Goal: Task Accomplishment & Management: Manage account settings

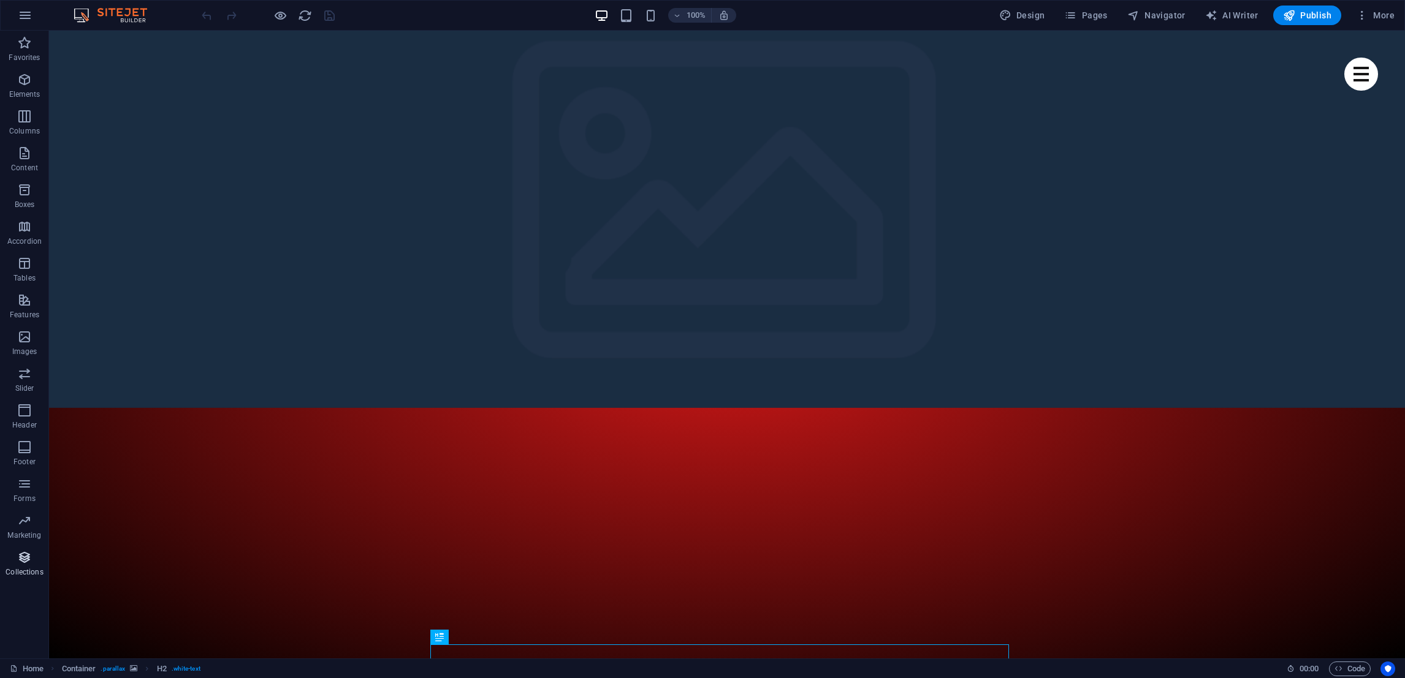
click at [21, 566] on span "Collections" at bounding box center [24, 564] width 49 height 29
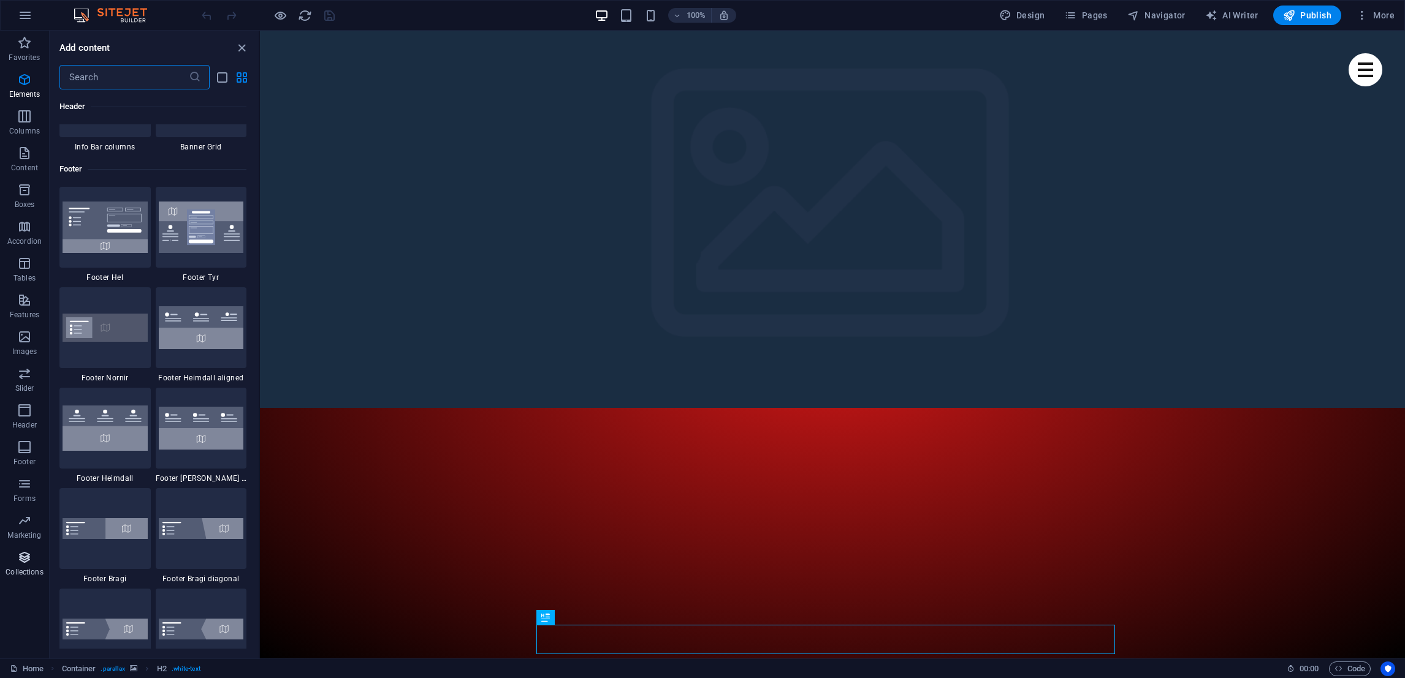
scroll to position [11216, 0]
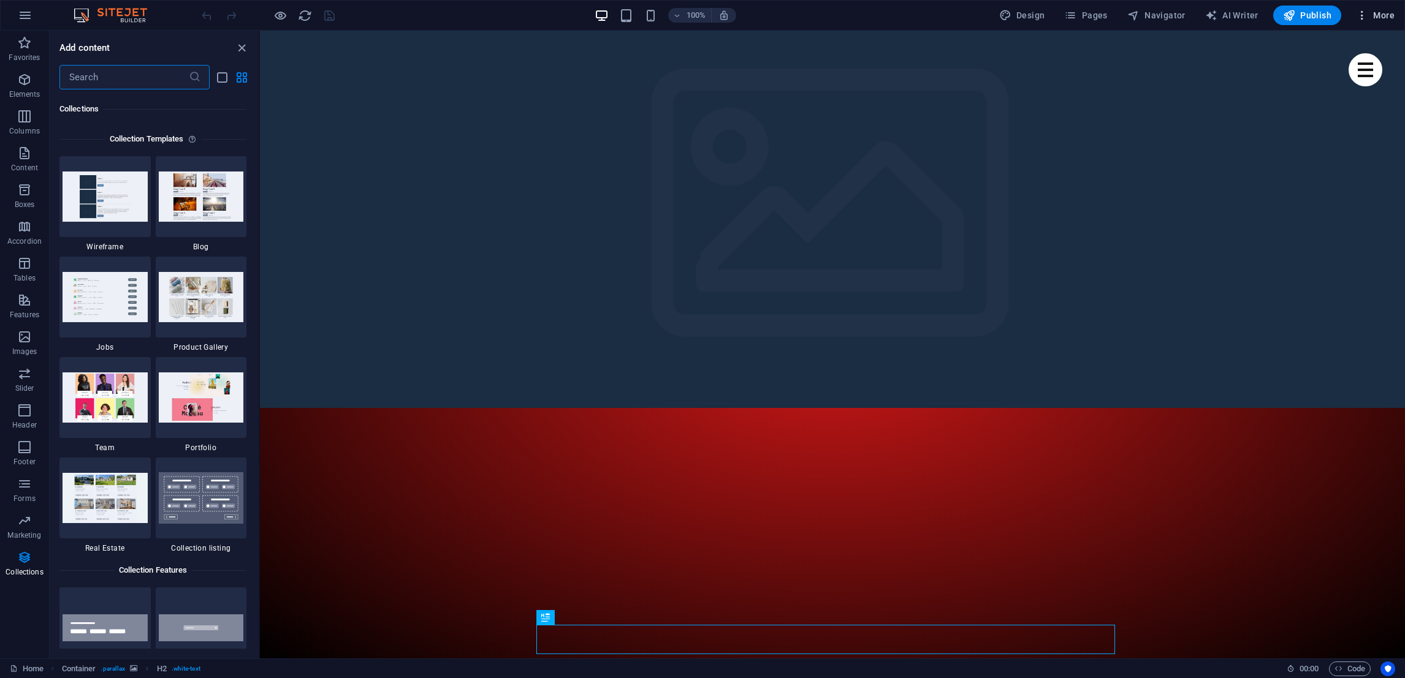
click at [1374, 17] on span "More" at bounding box center [1375, 15] width 39 height 12
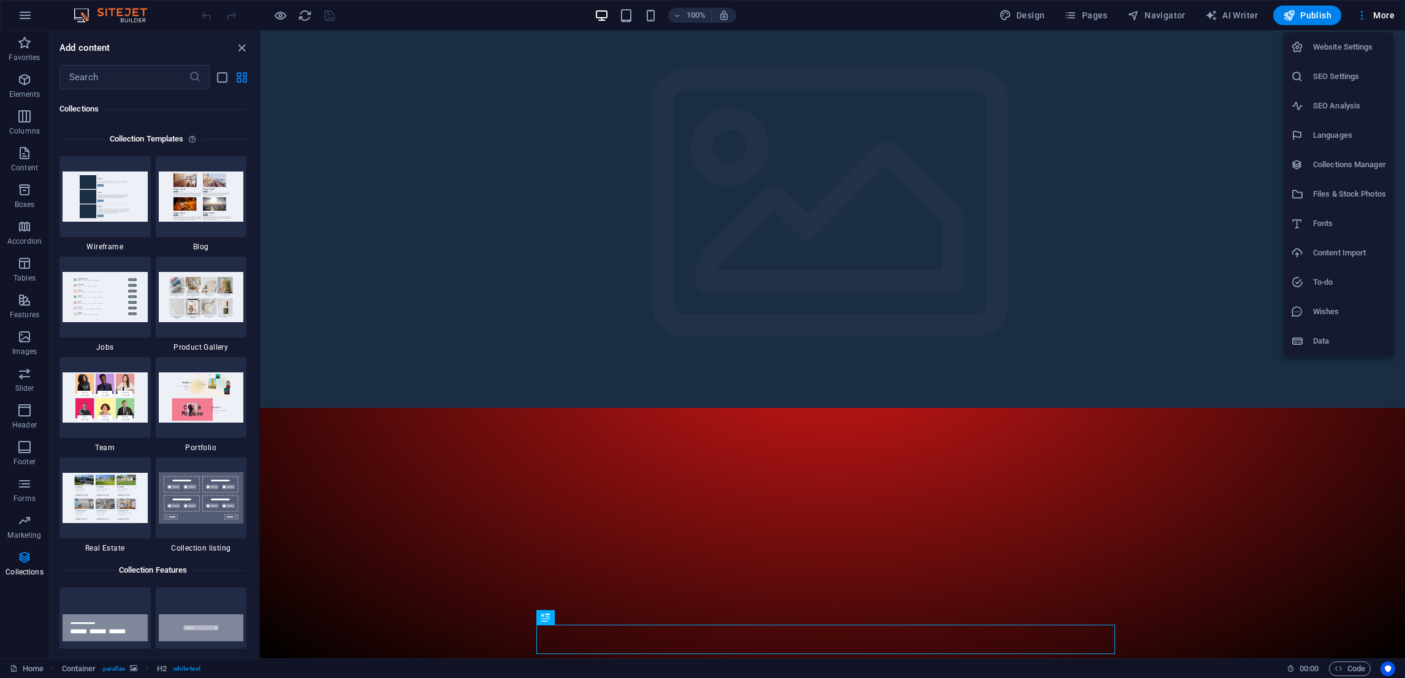
click at [1329, 181] on li "Files & Stock Photos" at bounding box center [1338, 194] width 110 height 29
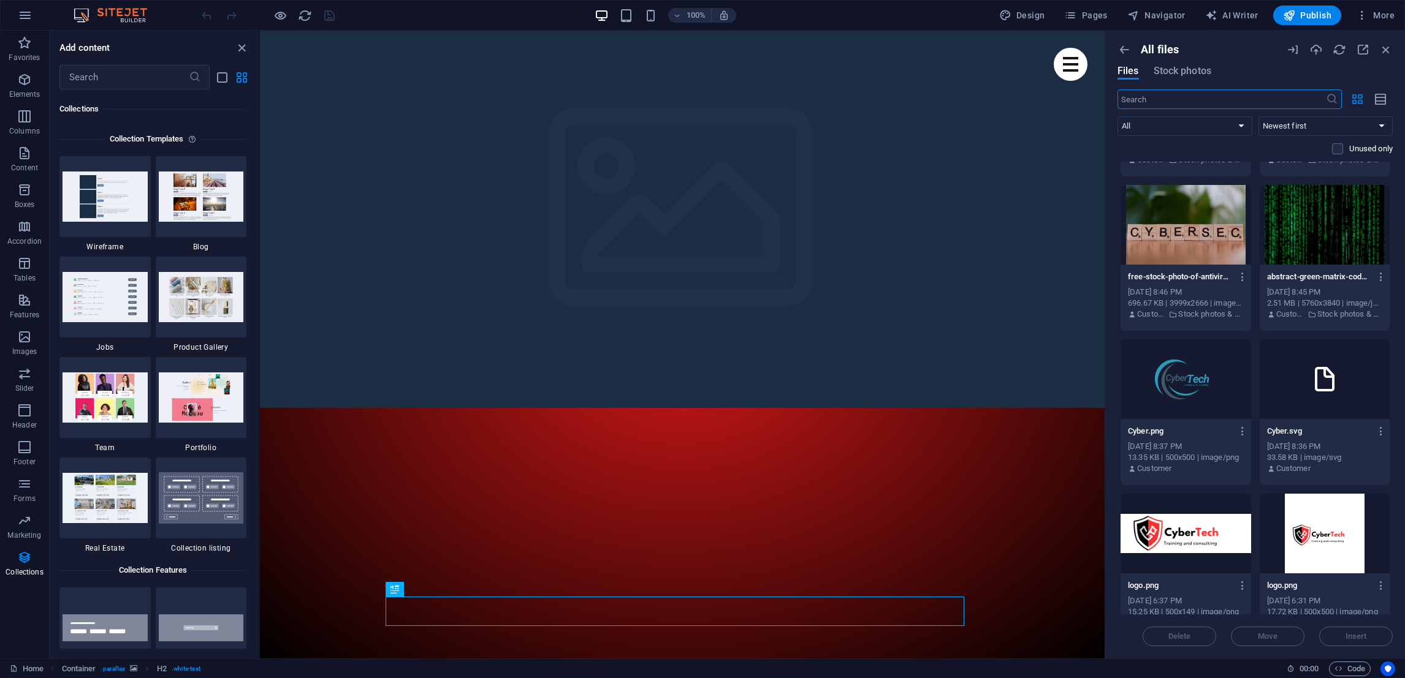
scroll to position [3246, 0]
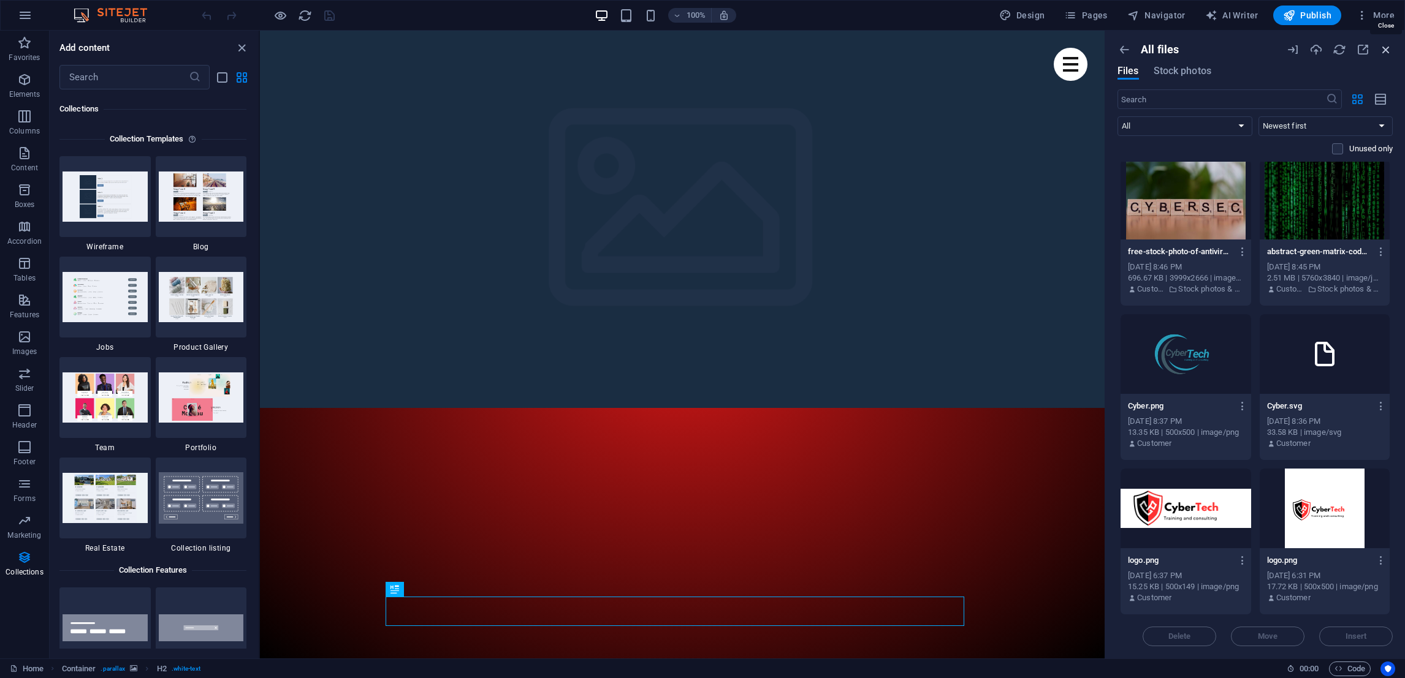
click at [1386, 51] on icon "button" at bounding box center [1385, 49] width 13 height 13
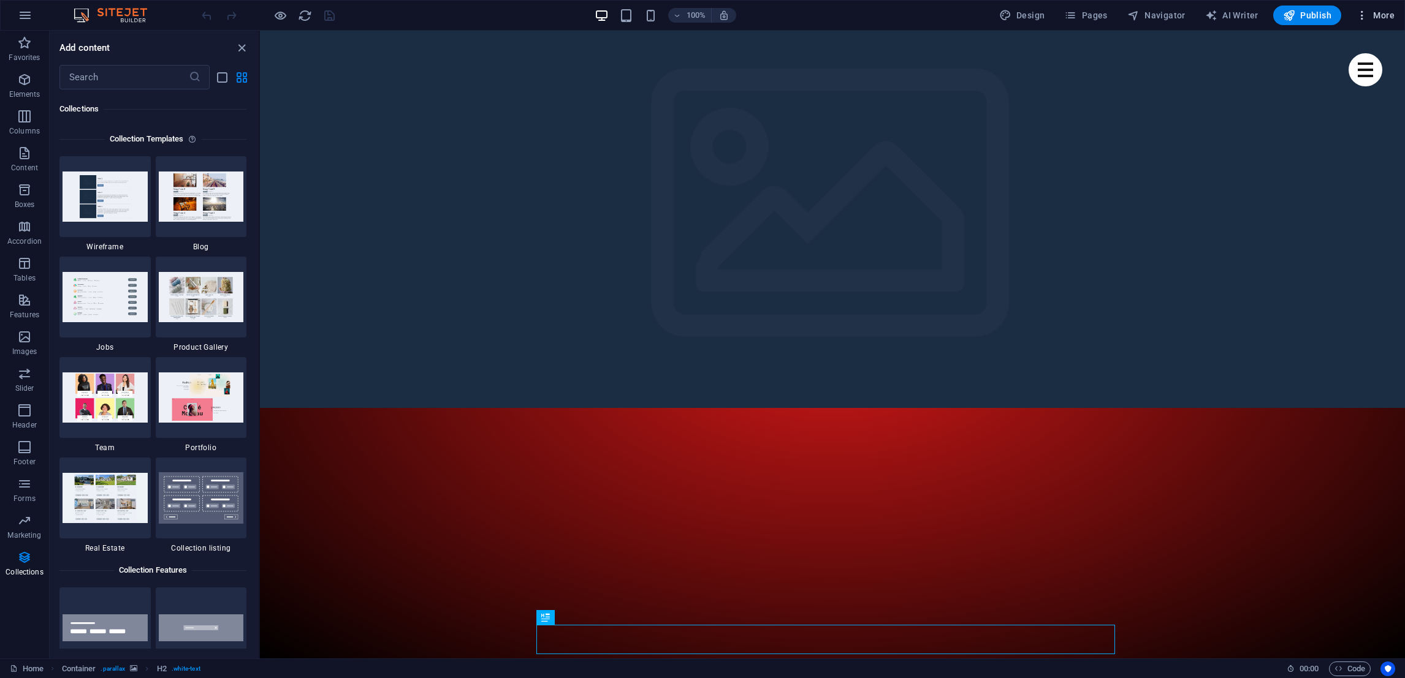
click at [1365, 21] on button "More" at bounding box center [1375, 16] width 48 height 20
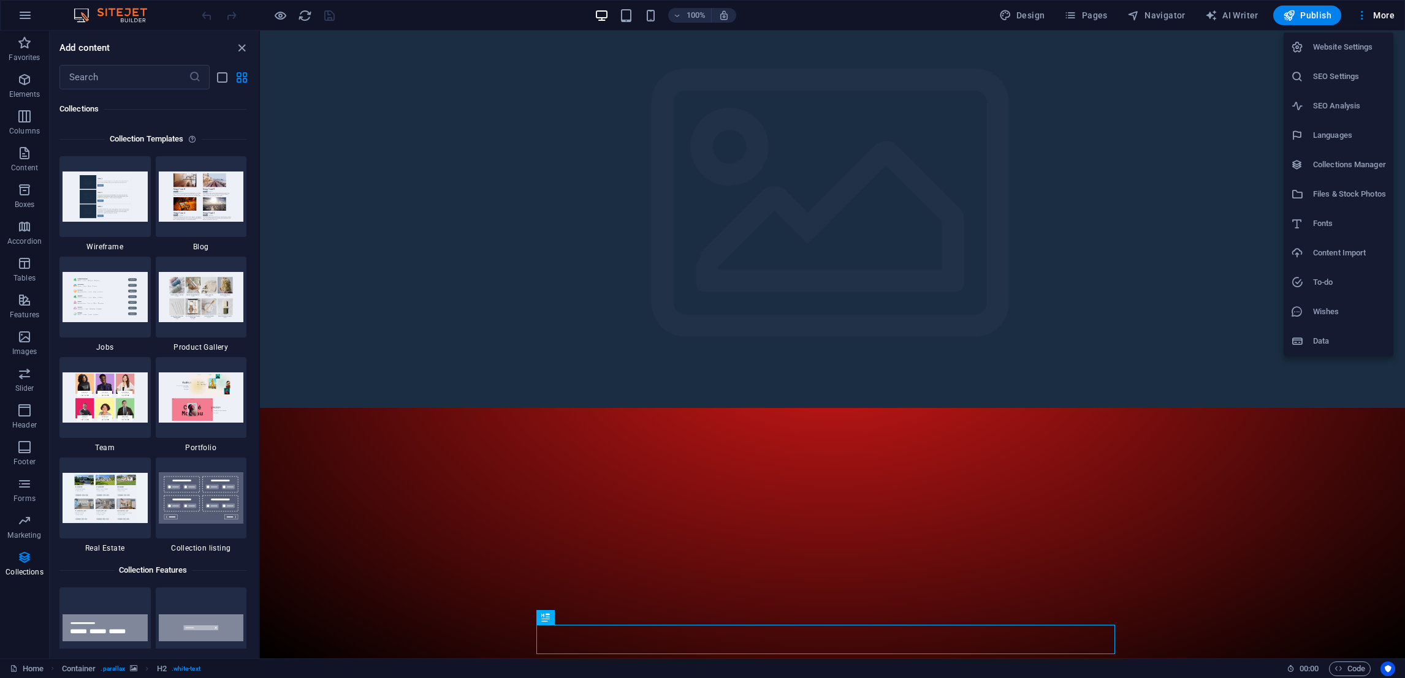
click at [1362, 45] on h6 "Website Settings" at bounding box center [1349, 47] width 73 height 15
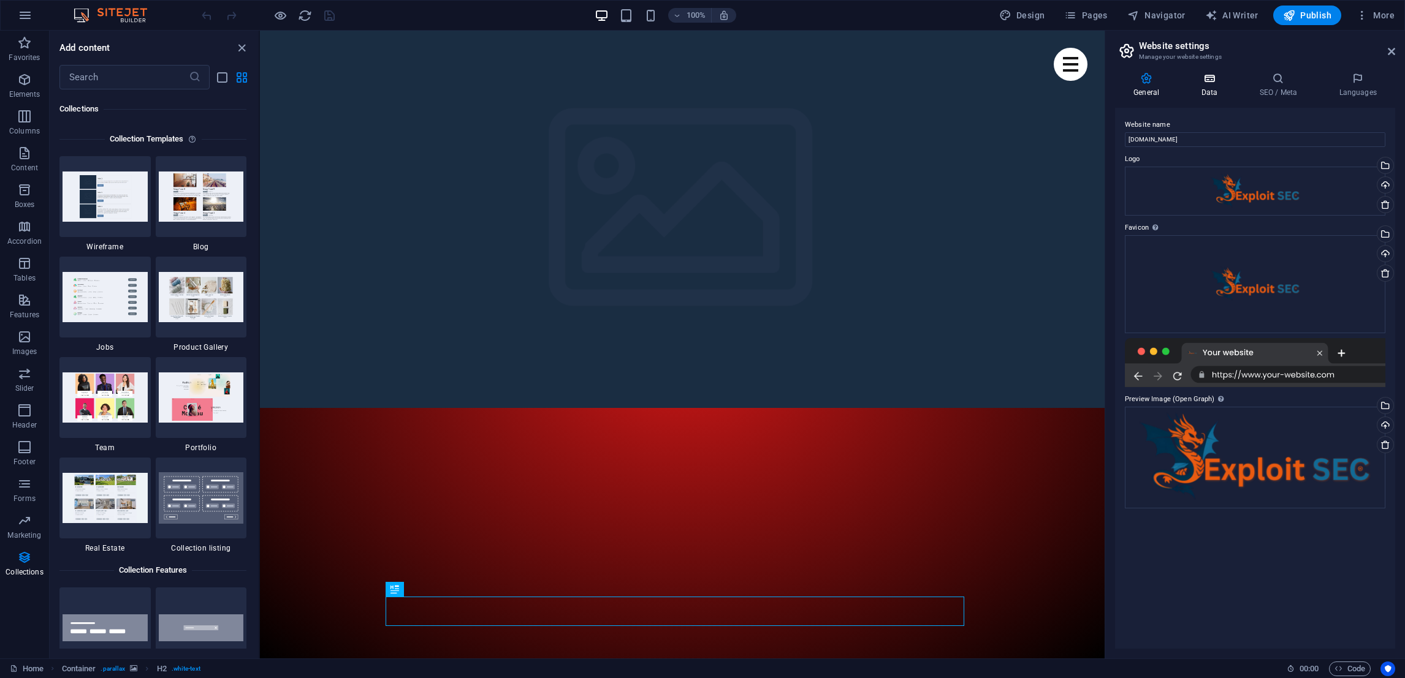
click at [1209, 88] on h4 "Data" at bounding box center [1211, 85] width 58 height 26
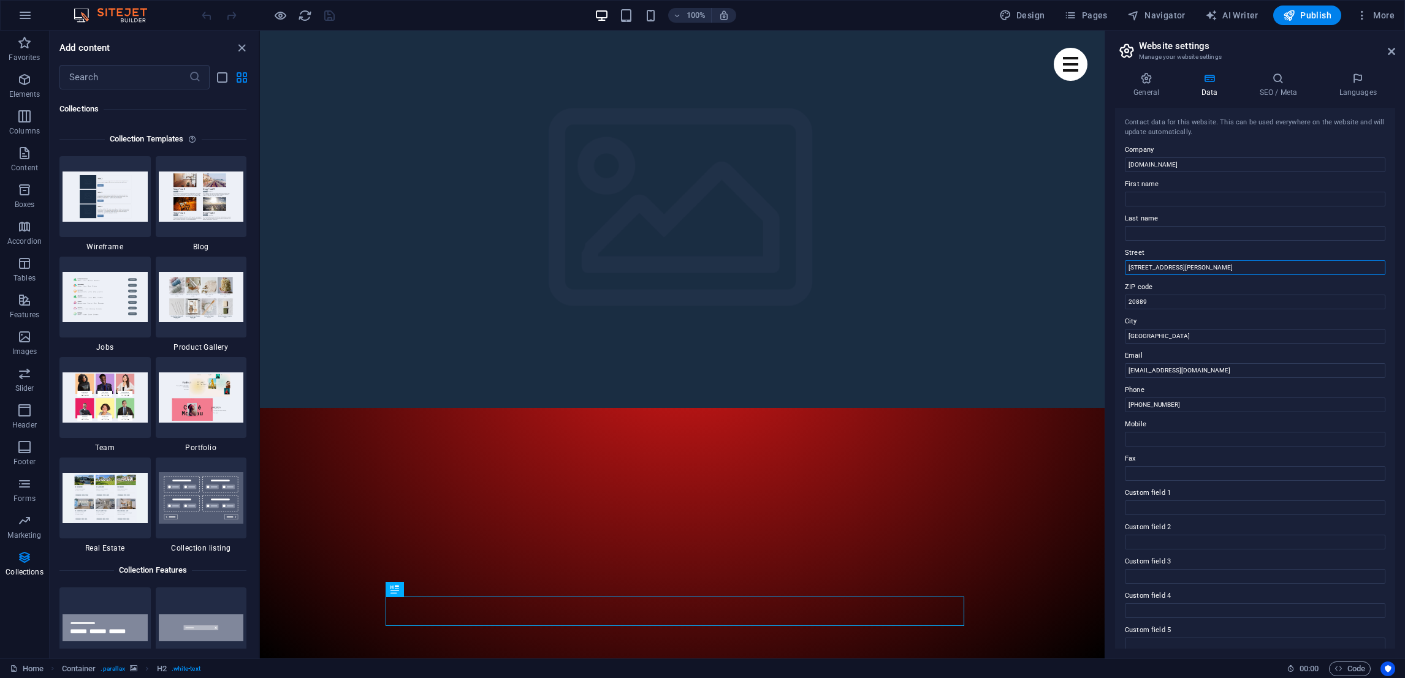
click at [1228, 268] on input "[STREET_ADDRESS][PERSON_NAME]" at bounding box center [1255, 267] width 260 height 15
type input "4"
click at [1200, 303] on input "20889" at bounding box center [1255, 302] width 260 height 15
type input "2"
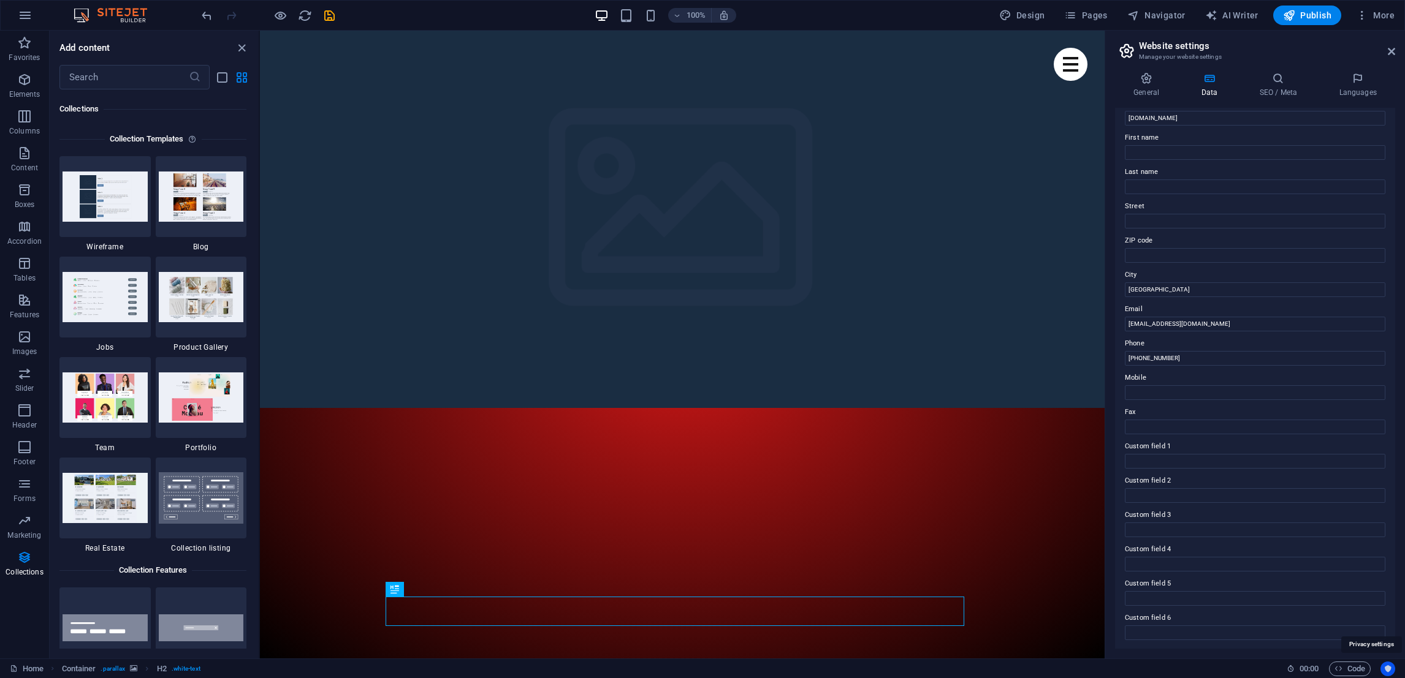
click at [1384, 666] on icon "Usercentrics" at bounding box center [1387, 669] width 9 height 9
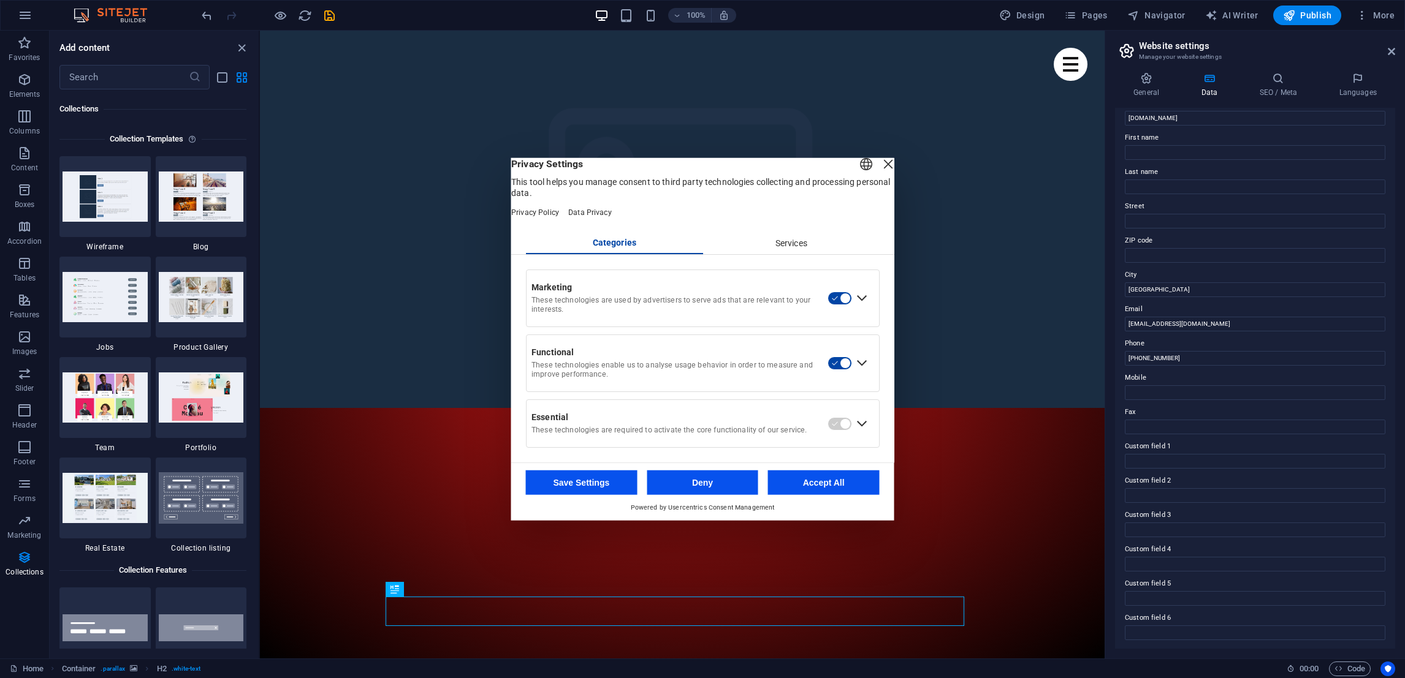
click at [810, 490] on button "Accept All" at bounding box center [824, 483] width 112 height 25
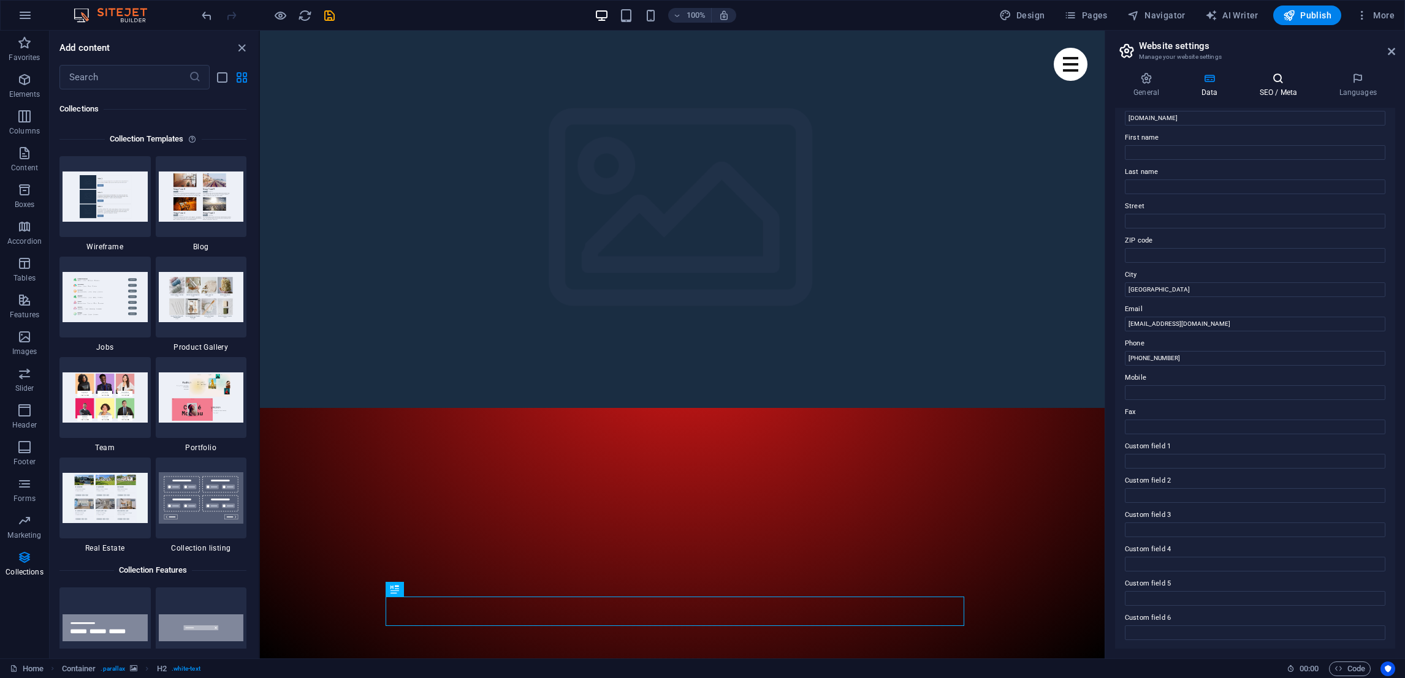
click at [1281, 93] on h4 "SEO / Meta" at bounding box center [1280, 85] width 80 height 26
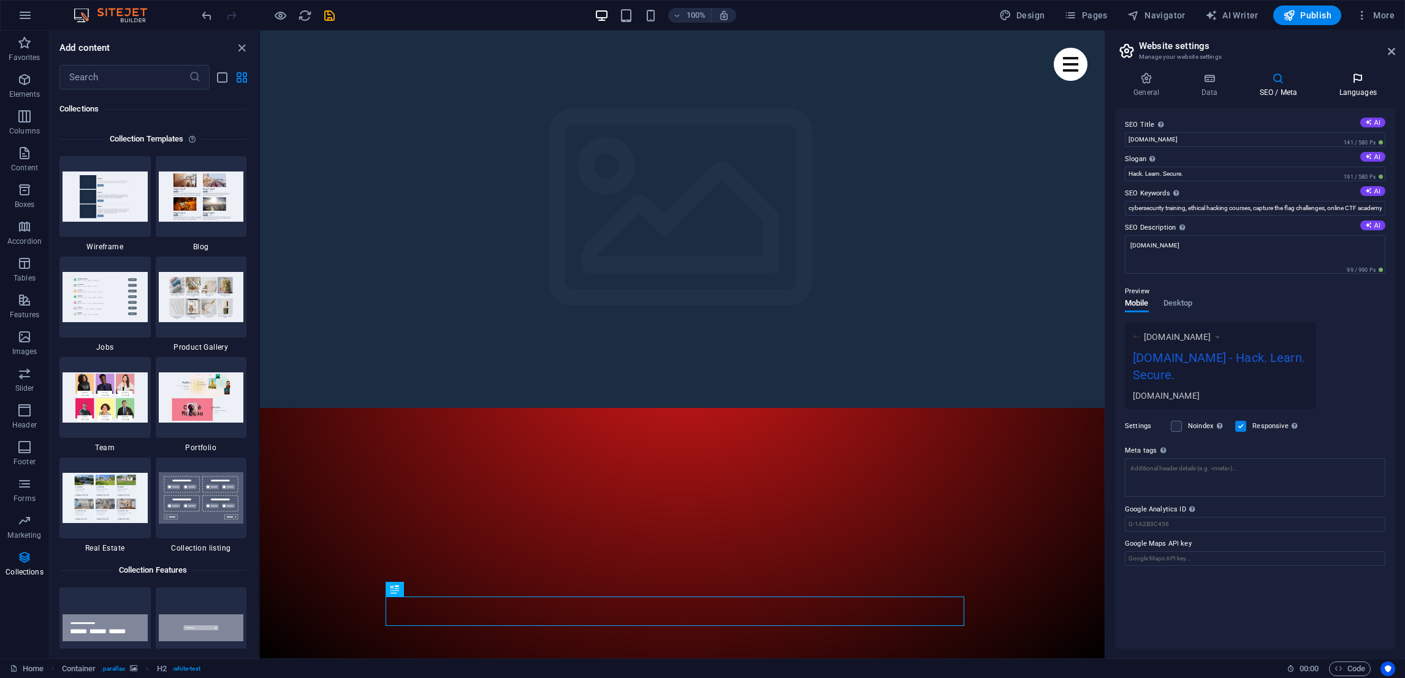
click at [1360, 93] on h4 "Languages" at bounding box center [1357, 85] width 75 height 26
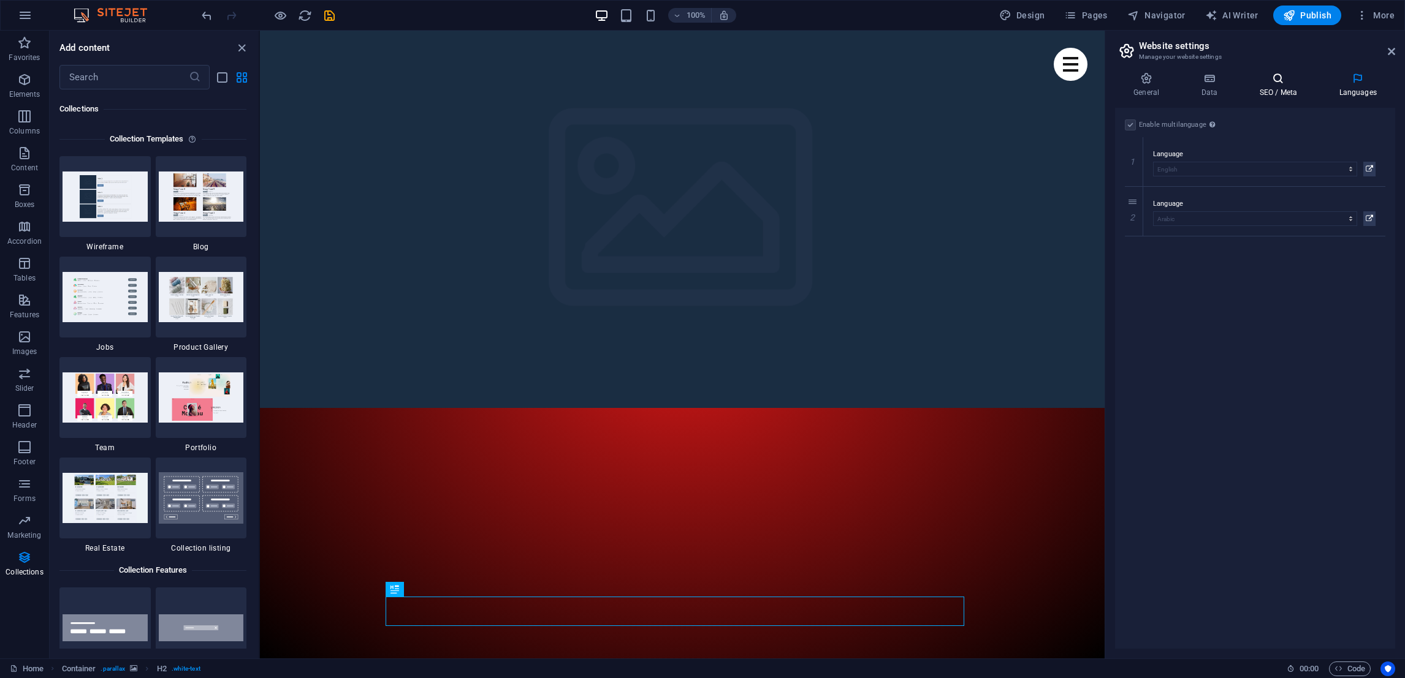
click at [1307, 91] on h4 "SEO / Meta" at bounding box center [1280, 85] width 80 height 26
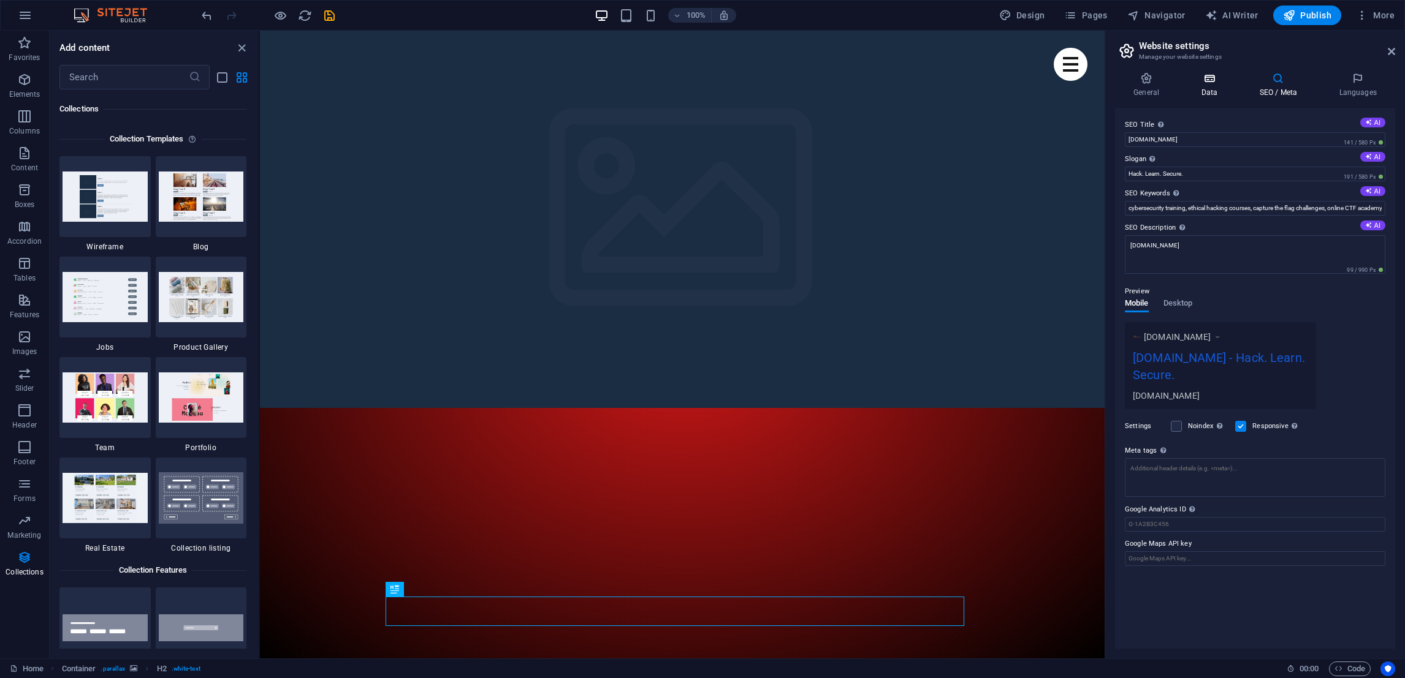
click at [1209, 81] on icon at bounding box center [1208, 78] width 53 height 12
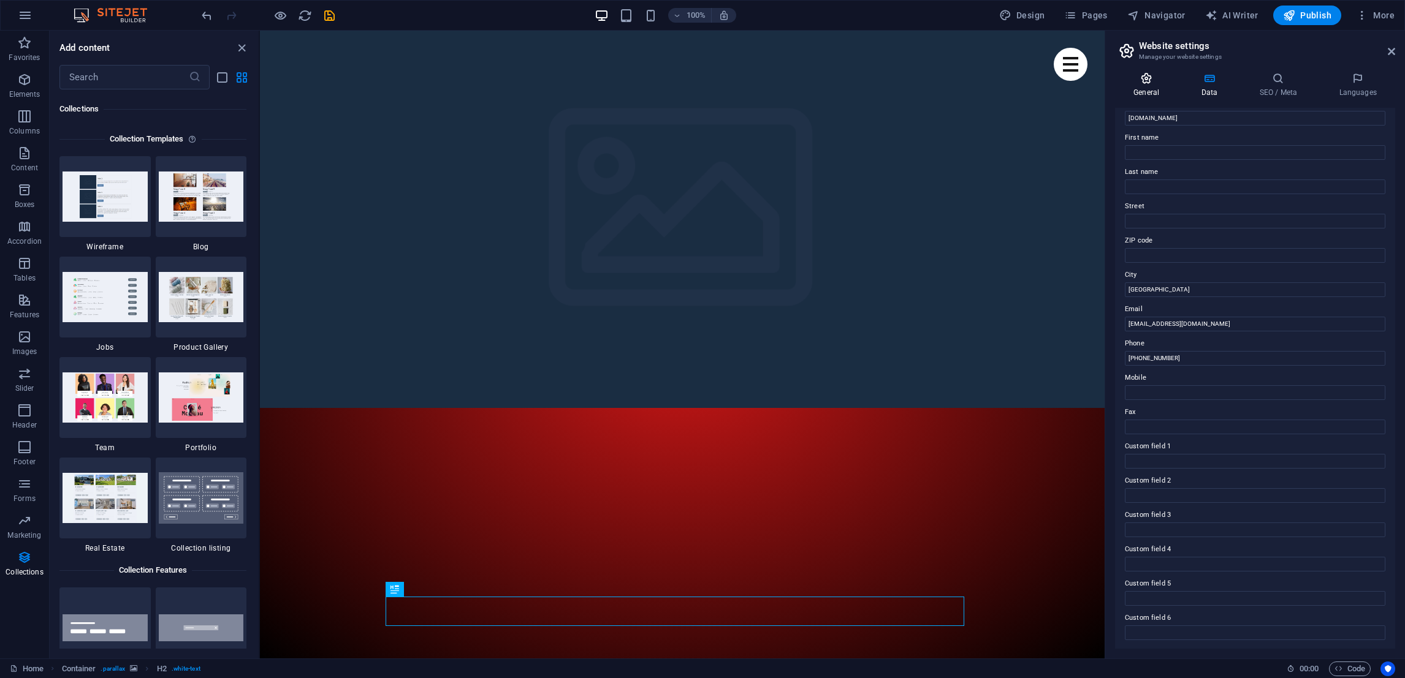
click at [1142, 92] on h4 "General" at bounding box center [1148, 85] width 67 height 26
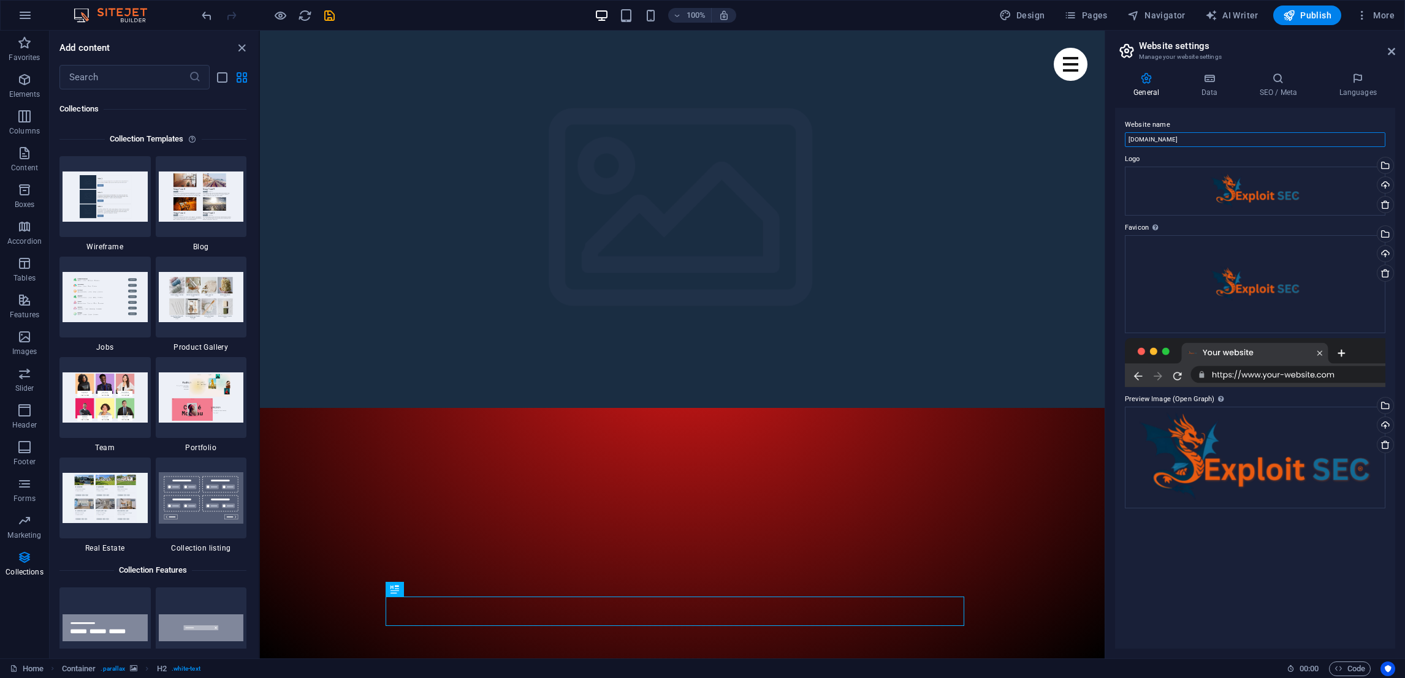
click at [1215, 140] on input "[DOMAIN_NAME]" at bounding box center [1255, 139] width 260 height 15
type input "exploit-sec"
click at [1275, 541] on div "Website name exploit-sec Logo Drag files here, click to choose files or select …" at bounding box center [1255, 378] width 280 height 541
click at [1131, 48] on icon at bounding box center [1126, 50] width 18 height 17
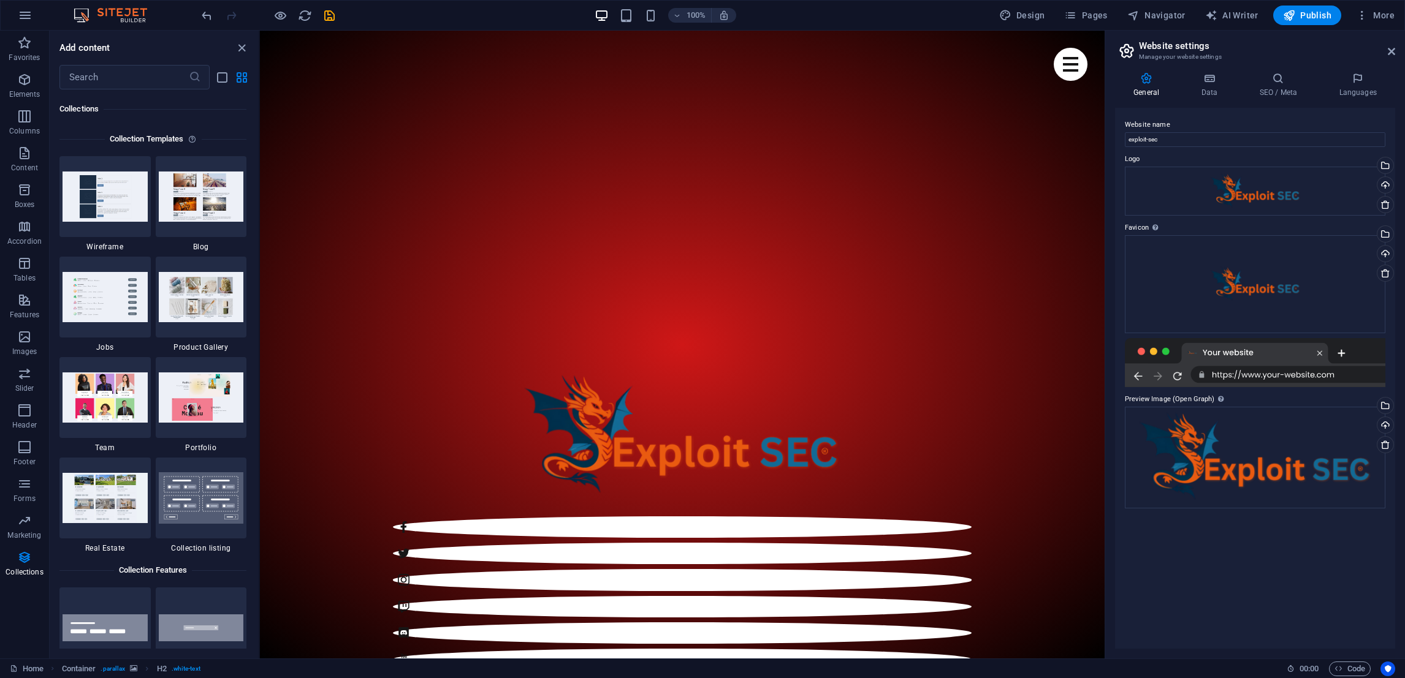
scroll to position [606, 0]
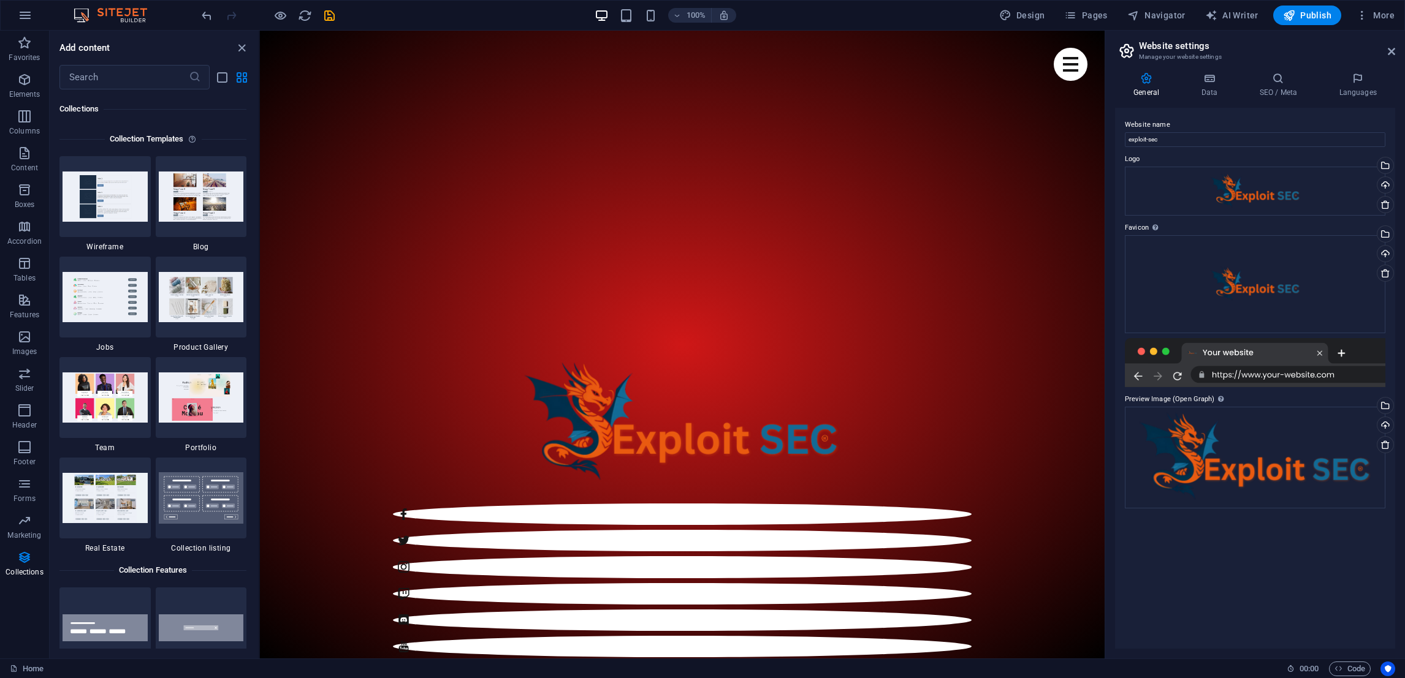
click at [1386, 52] on header "Website settings Manage your website settings" at bounding box center [1256, 47] width 278 height 32
click at [1392, 47] on icon at bounding box center [1390, 52] width 7 height 10
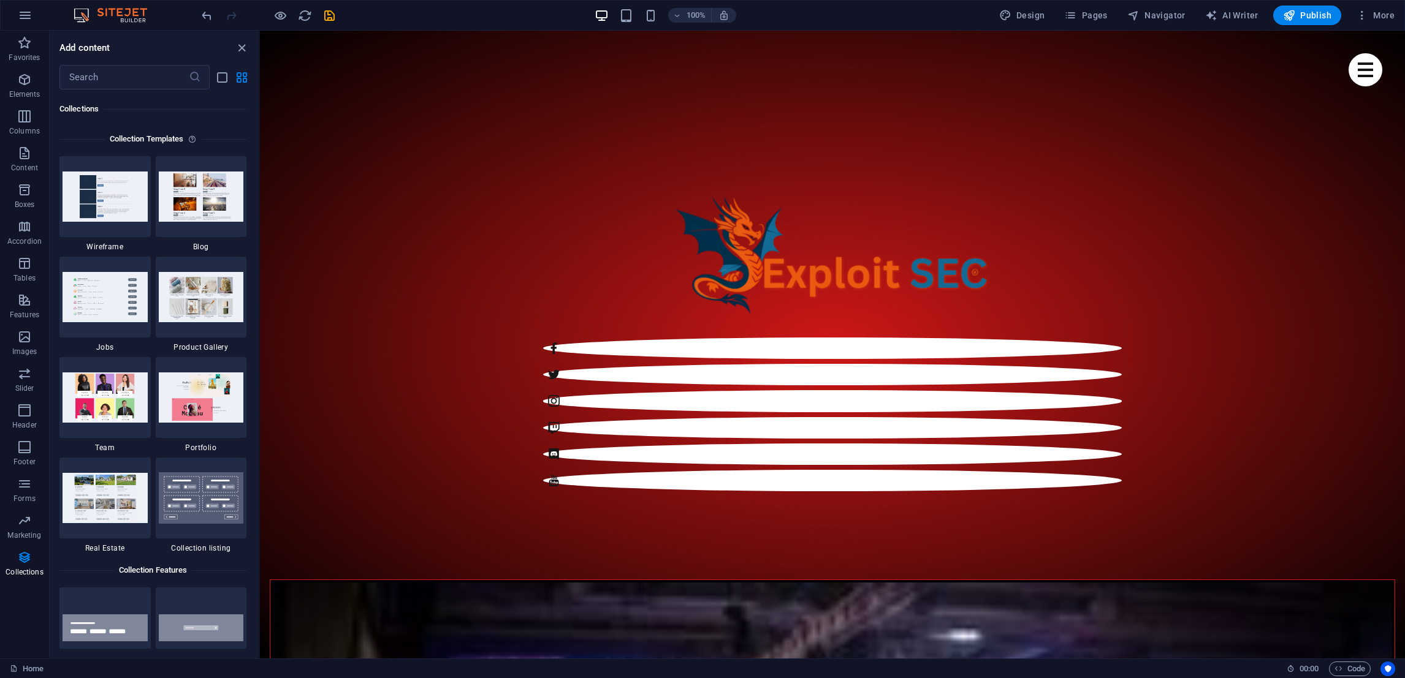
scroll to position [776, 0]
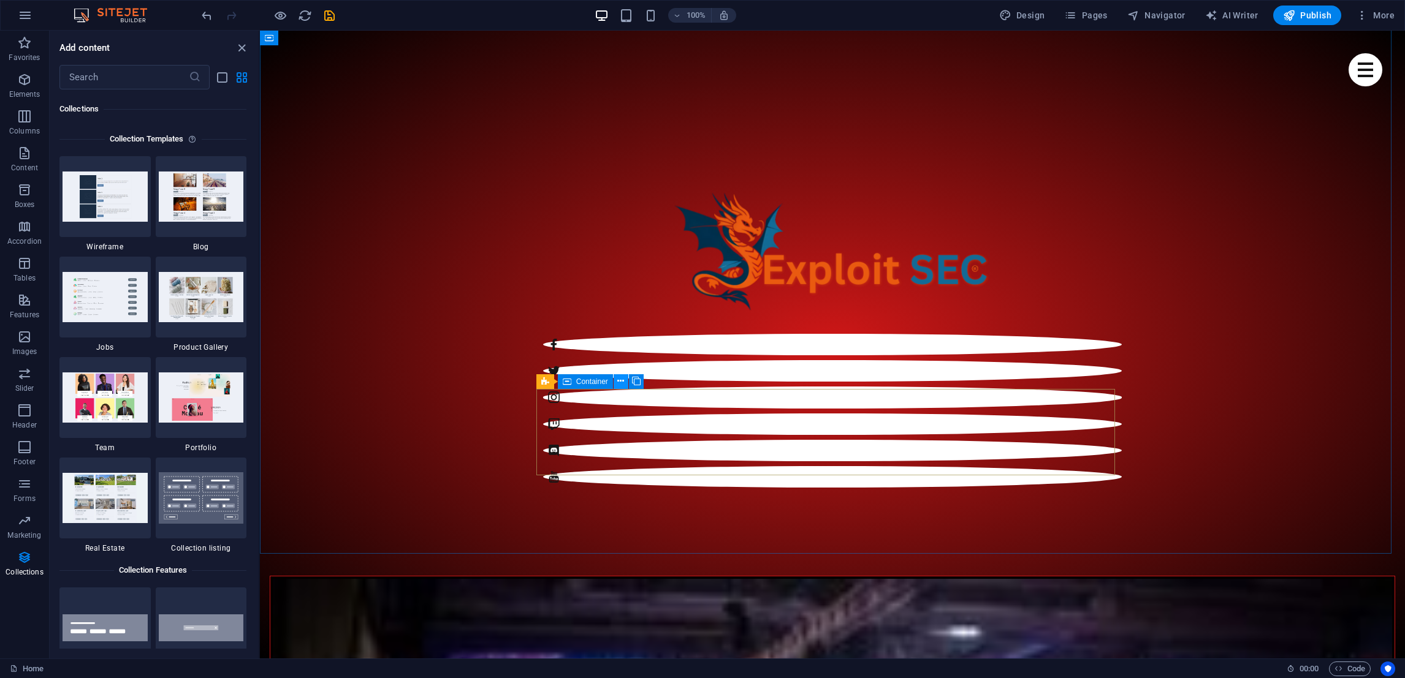
click at [619, 385] on icon at bounding box center [620, 381] width 7 height 13
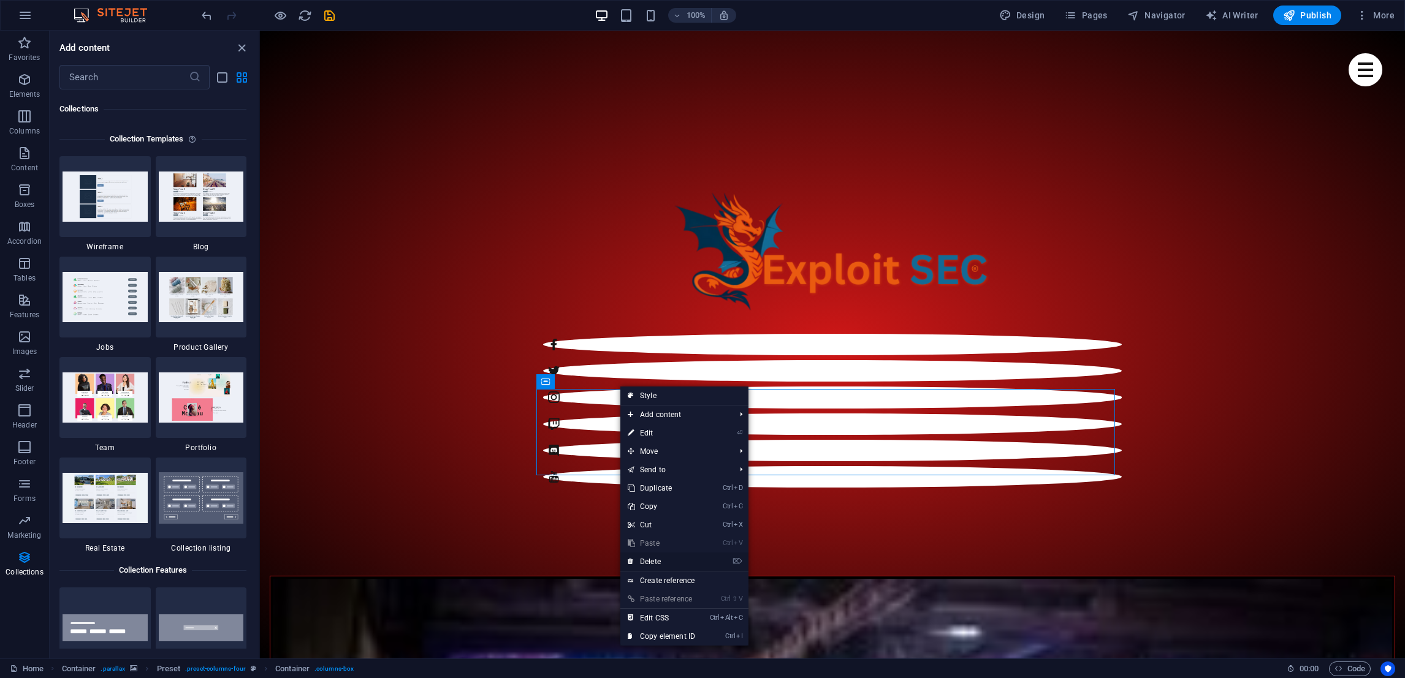
click at [675, 558] on link "⌦ Delete" at bounding box center [661, 562] width 82 height 18
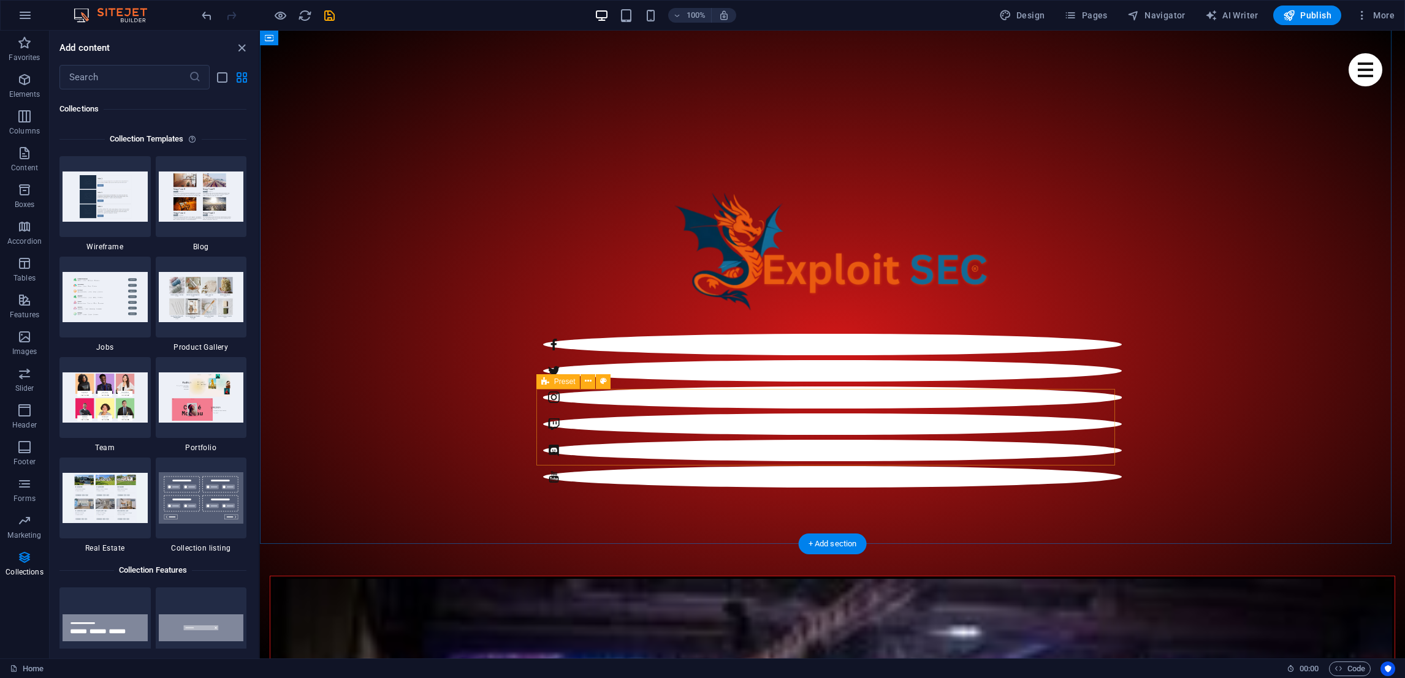
click at [582, 381] on button at bounding box center [587, 381] width 15 height 15
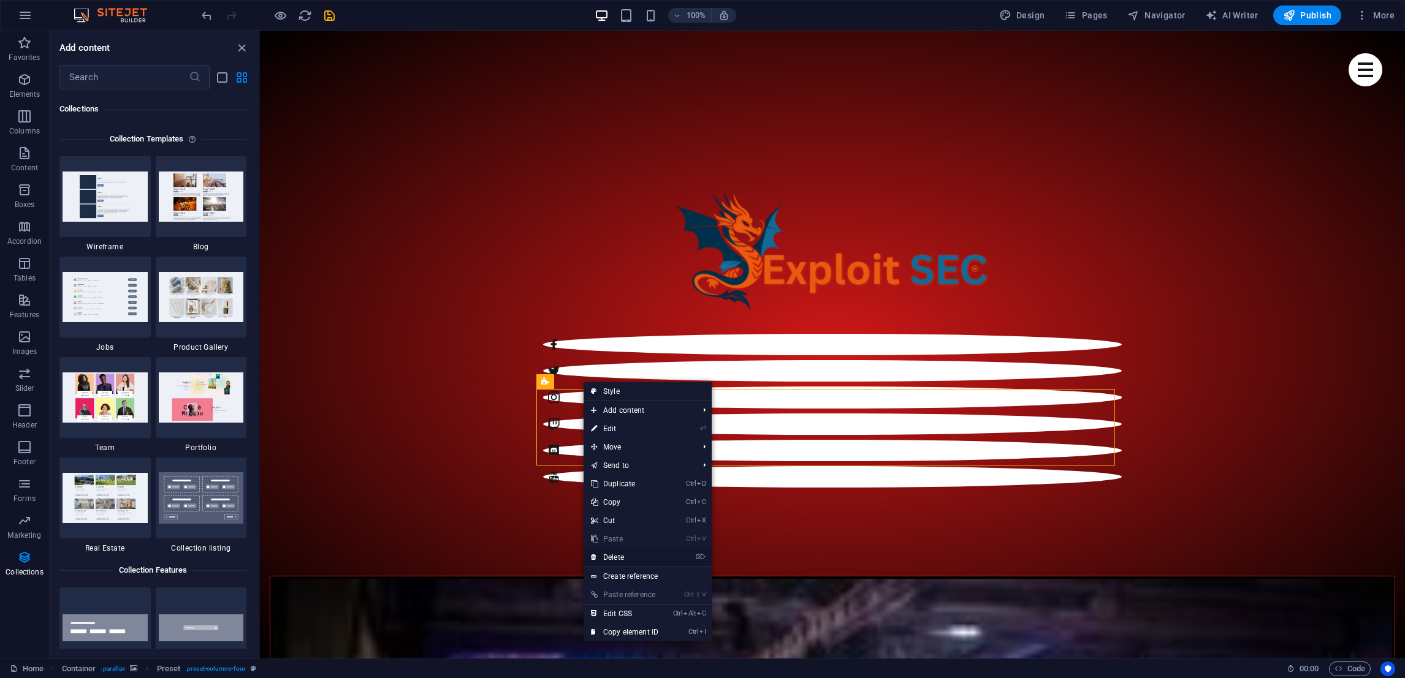
click at [628, 555] on link "⌦ Delete" at bounding box center [624, 558] width 82 height 18
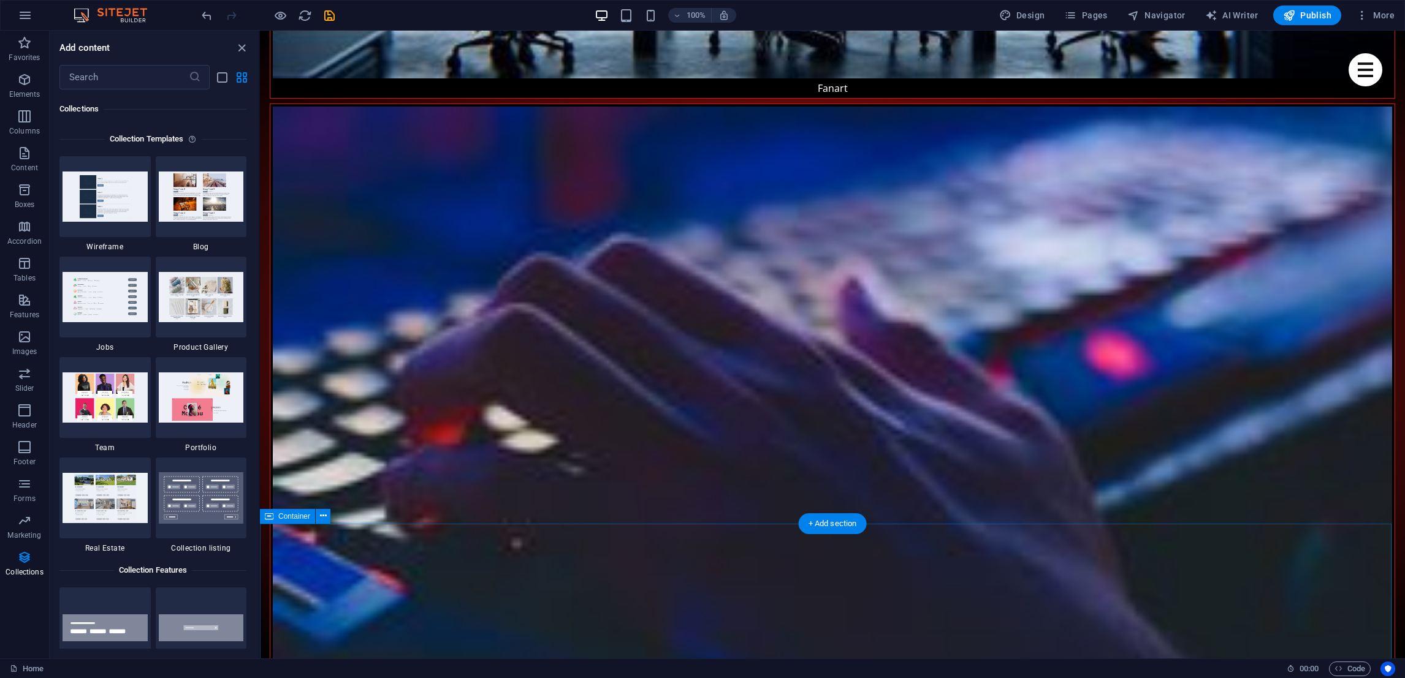
scroll to position [3868, 0]
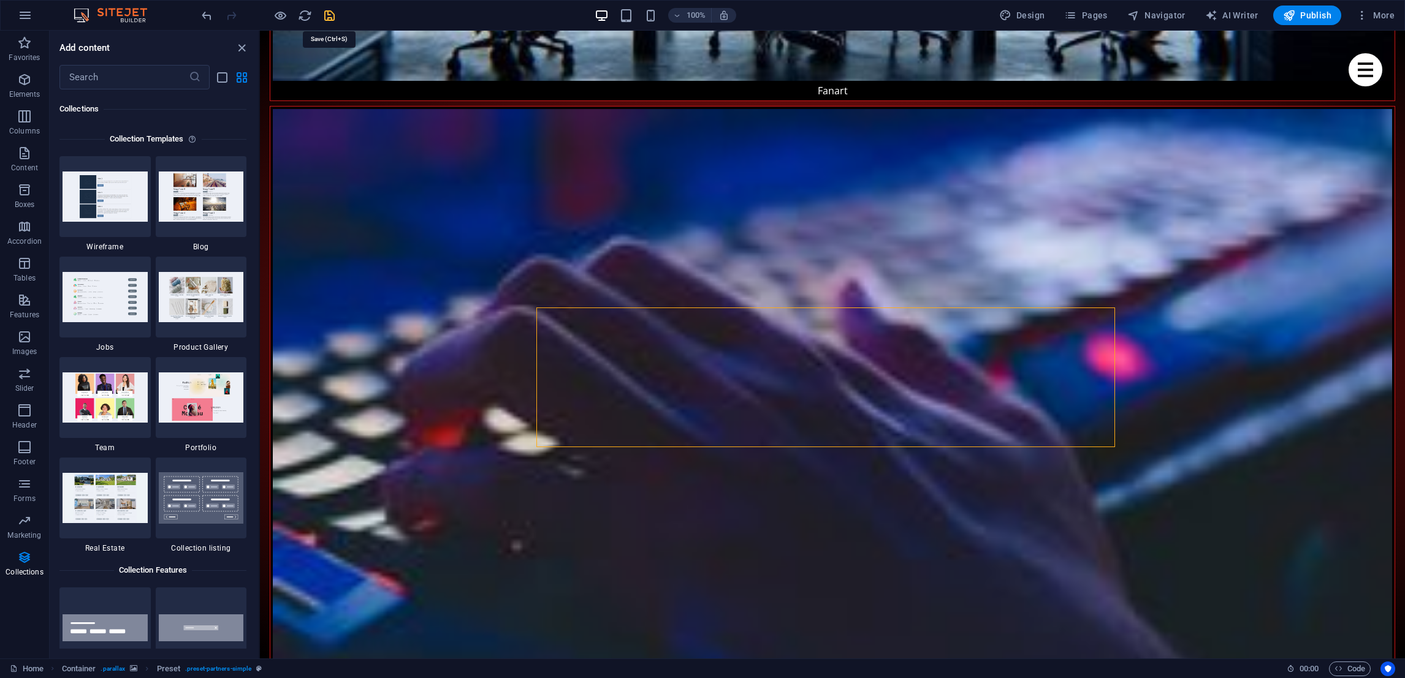
click at [327, 21] on icon "save" at bounding box center [329, 16] width 14 height 14
checkbox input "false"
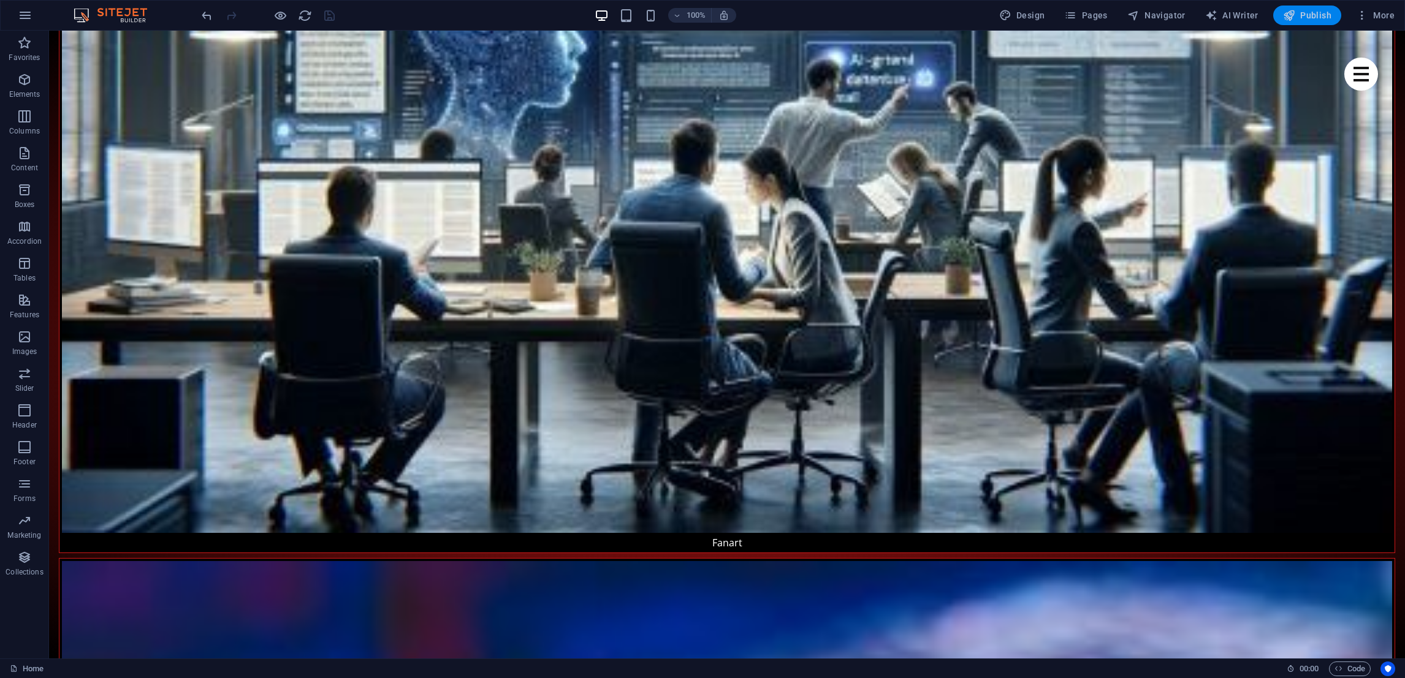
click at [1293, 15] on icon "button" at bounding box center [1289, 15] width 12 height 12
